Goal: Information Seeking & Learning: Learn about a topic

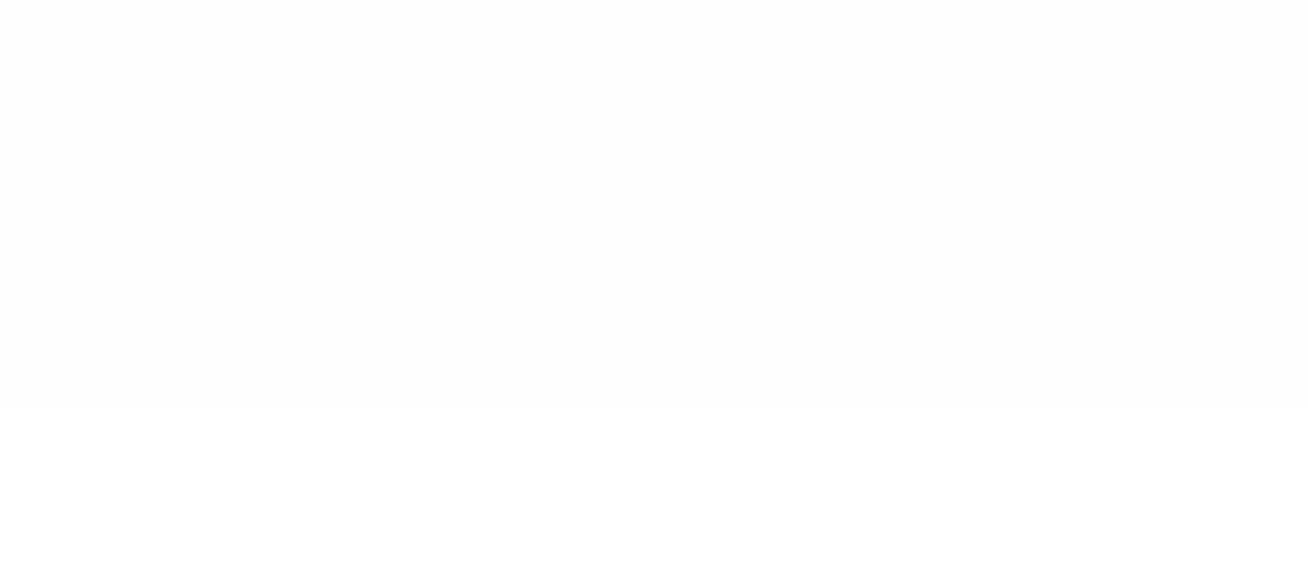
type input "******"
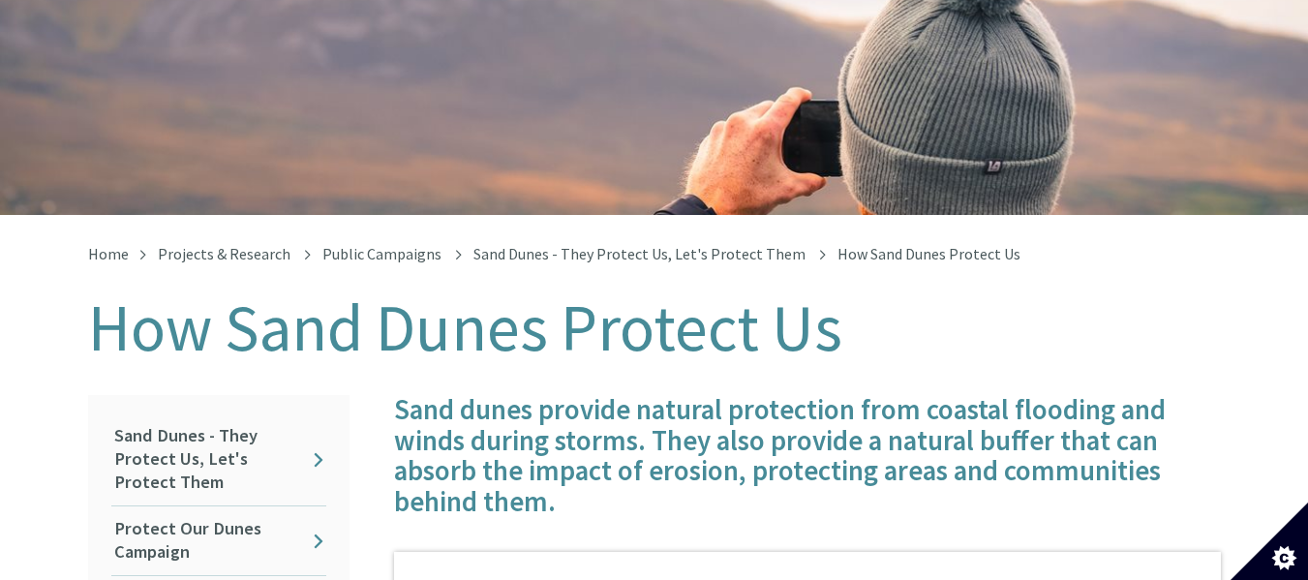
scroll to position [186, 0]
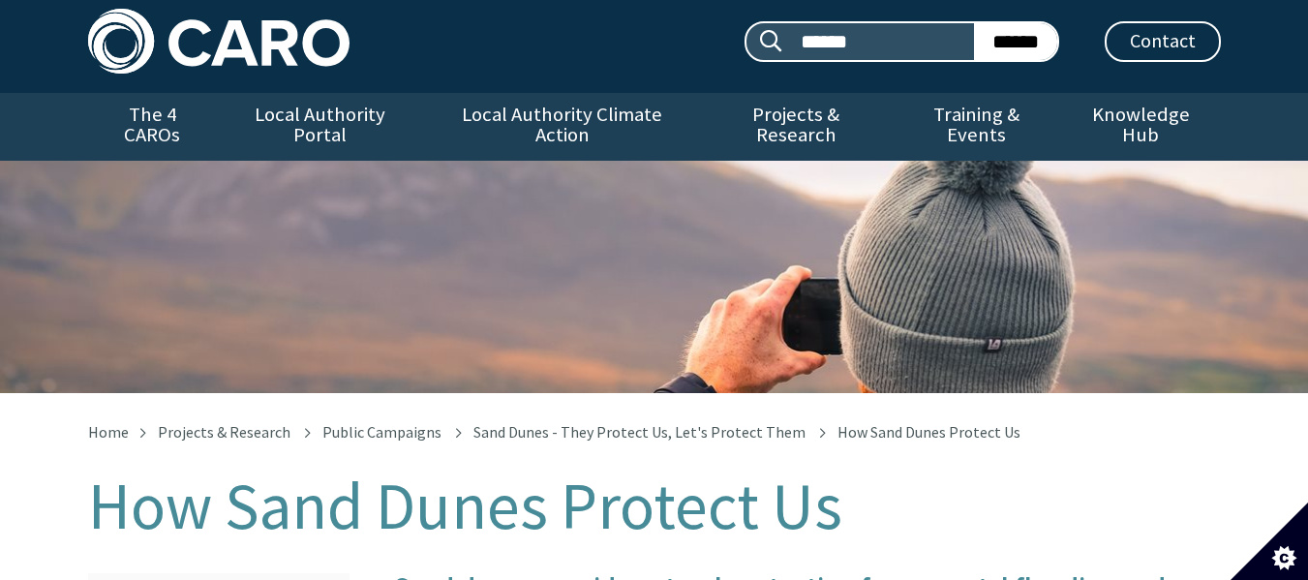
scroll to position [0, 0]
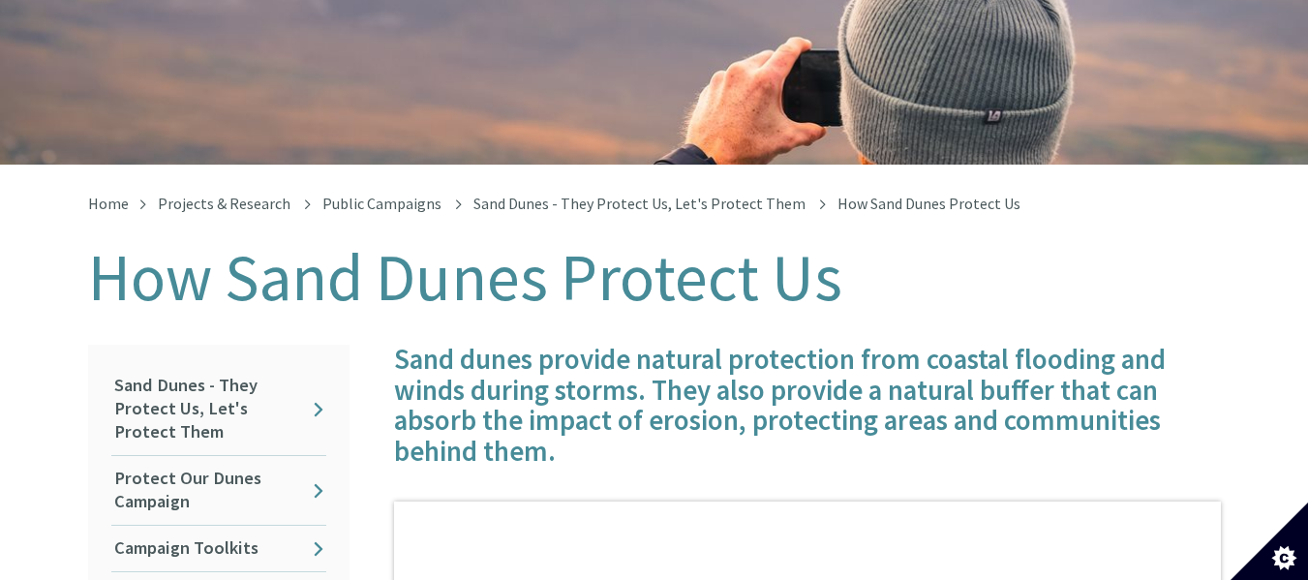
scroll to position [242, 0]
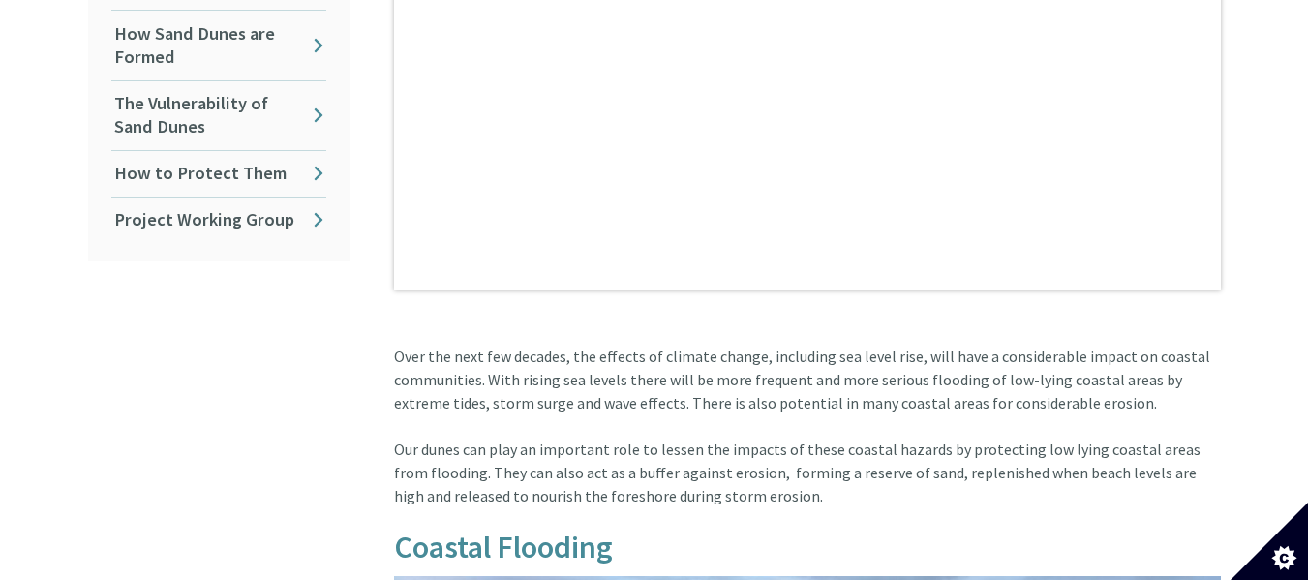
scroll to position [977, 0]
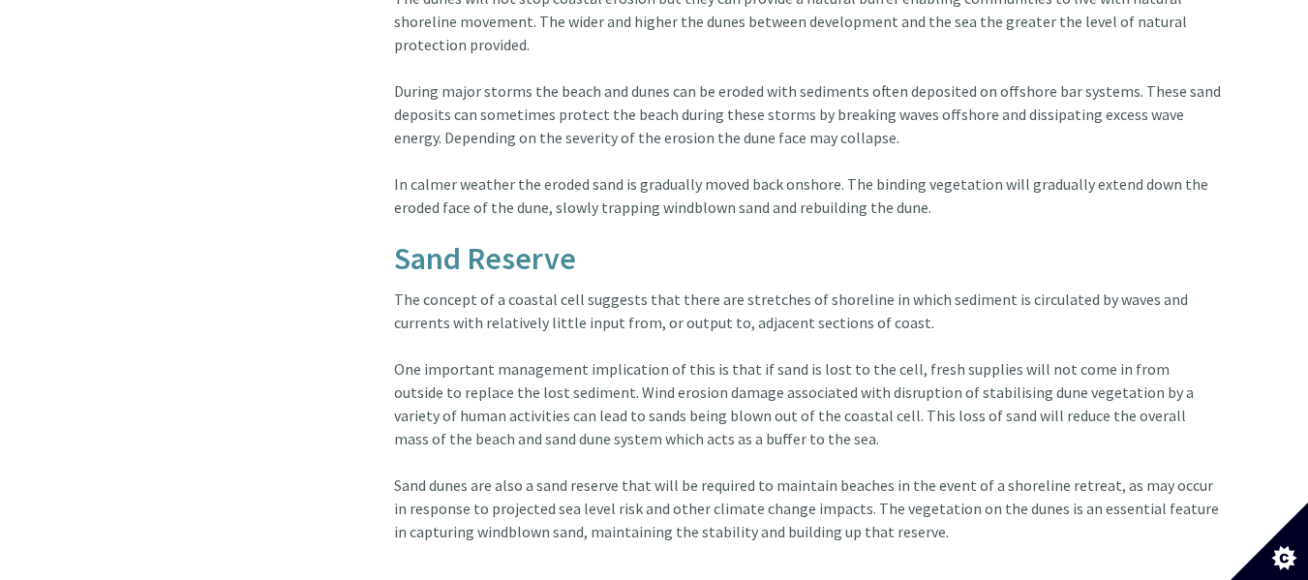
scroll to position [2746, 0]
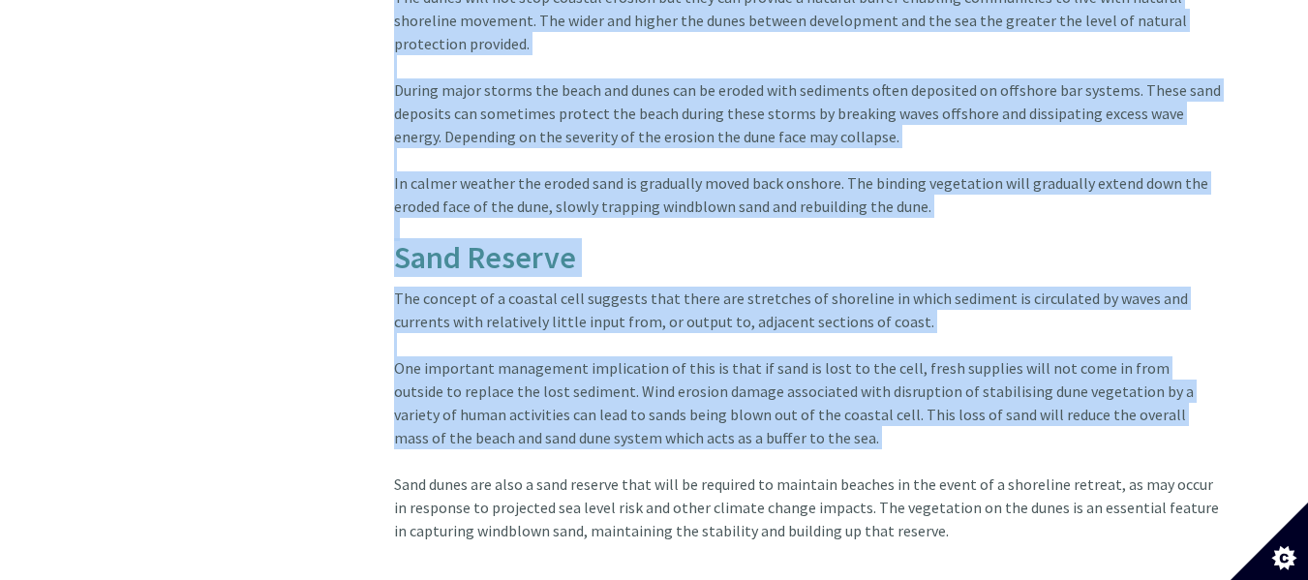
drag, startPoint x: 713, startPoint y: 443, endPoint x: 456, endPoint y: -117, distance: 616.8
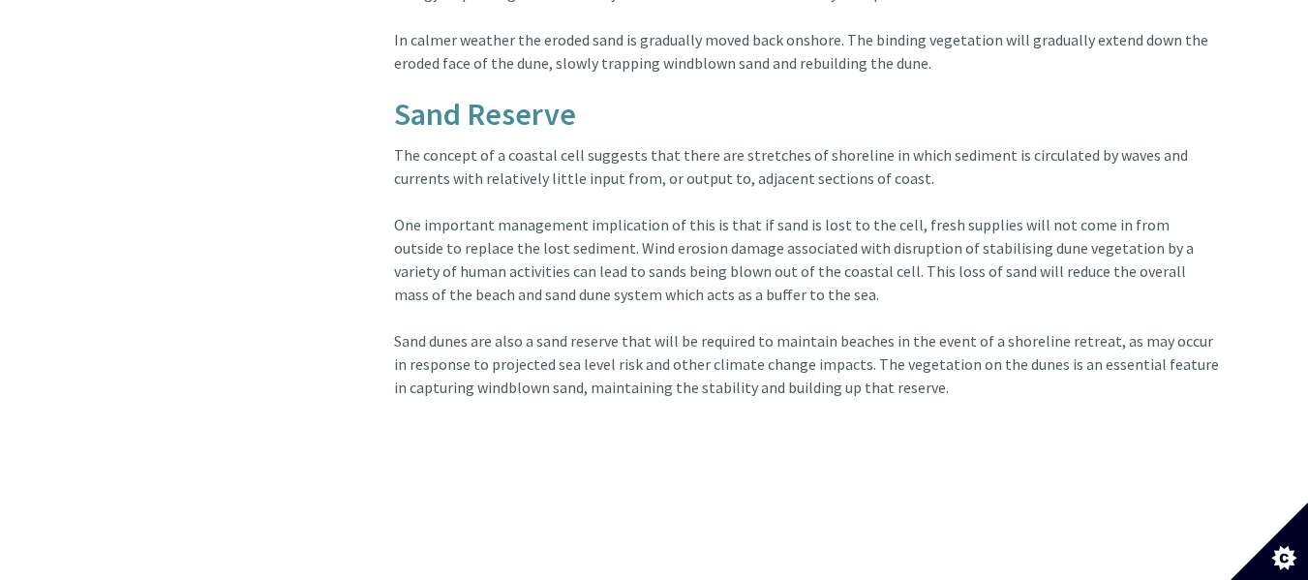
scroll to position [2891, 0]
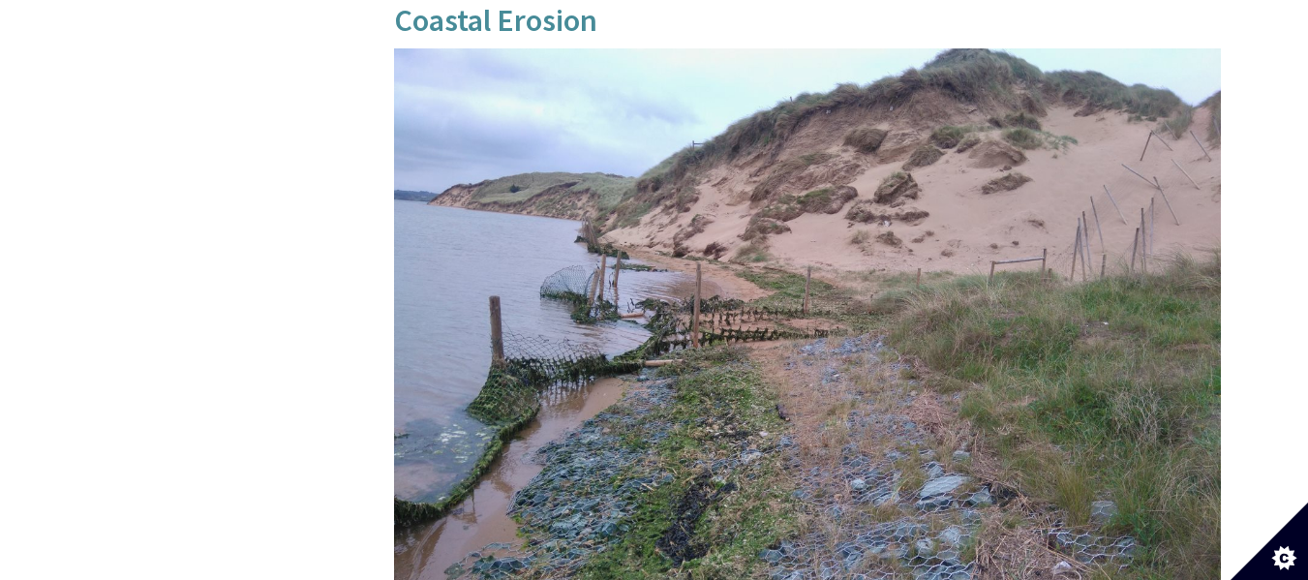
scroll to position [1967, 0]
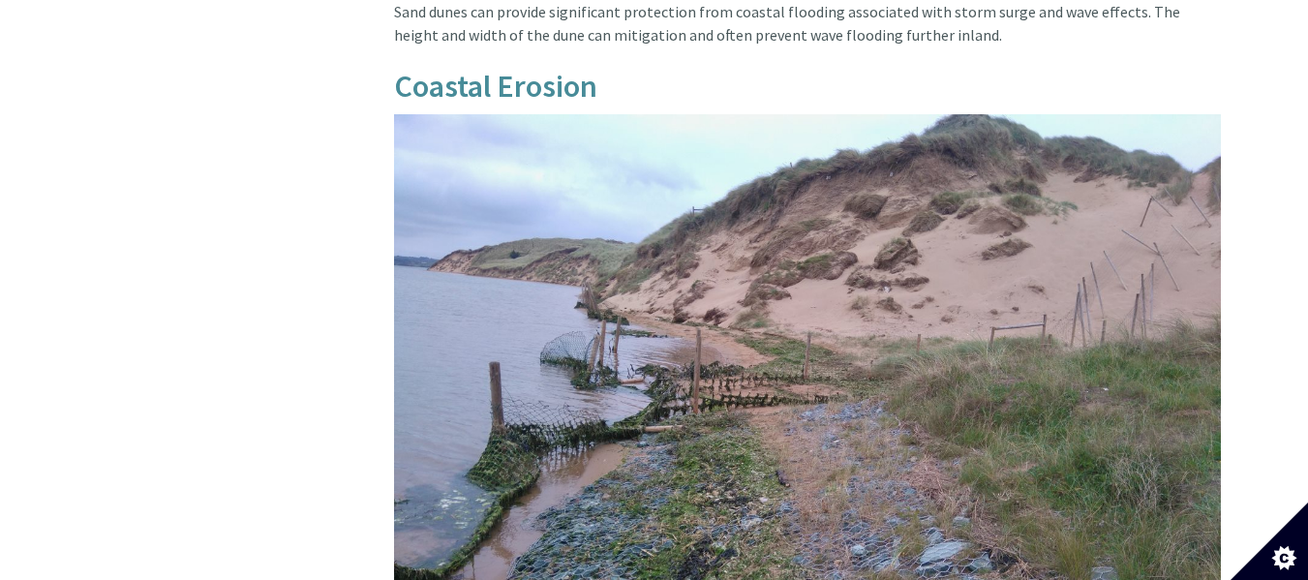
click at [683, 318] on img at bounding box center [807, 424] width 827 height 621
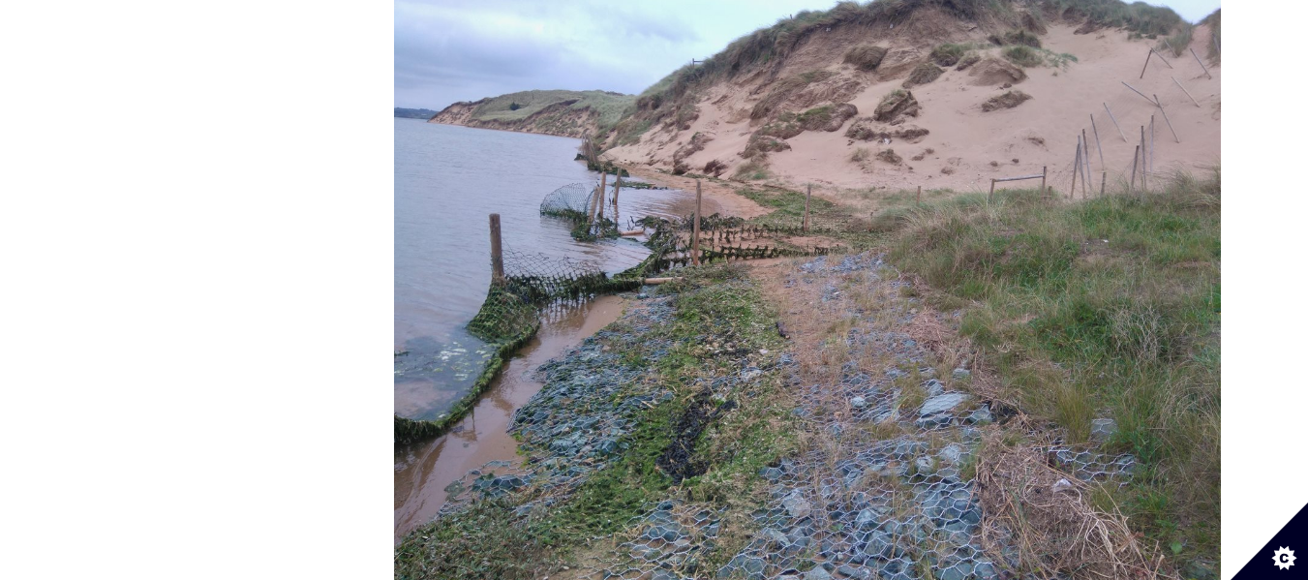
scroll to position [2116, 0]
click at [683, 318] on img at bounding box center [807, 275] width 827 height 621
